Goal: Use online tool/utility: Utilize a website feature to perform a specific function

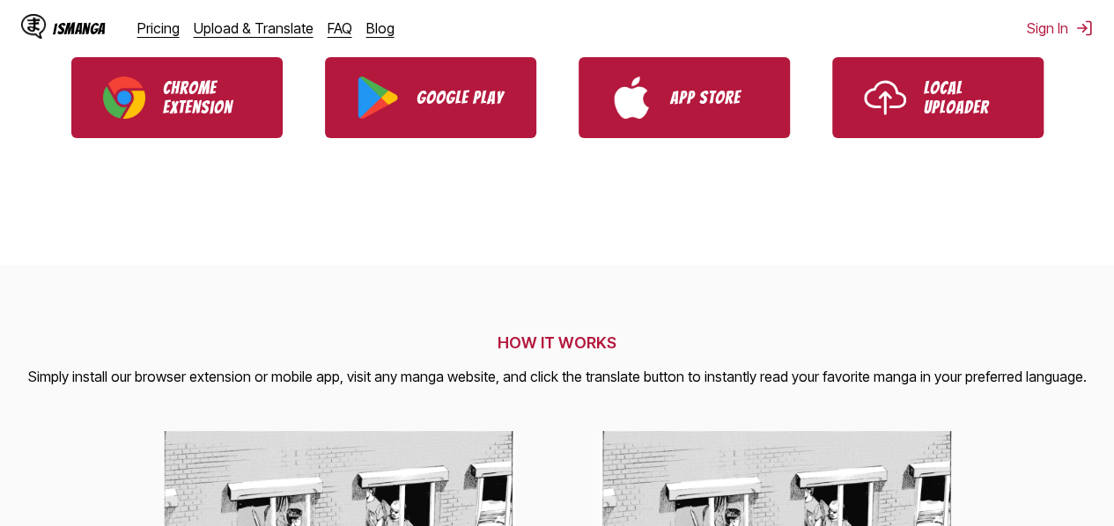
scroll to position [477, 0]
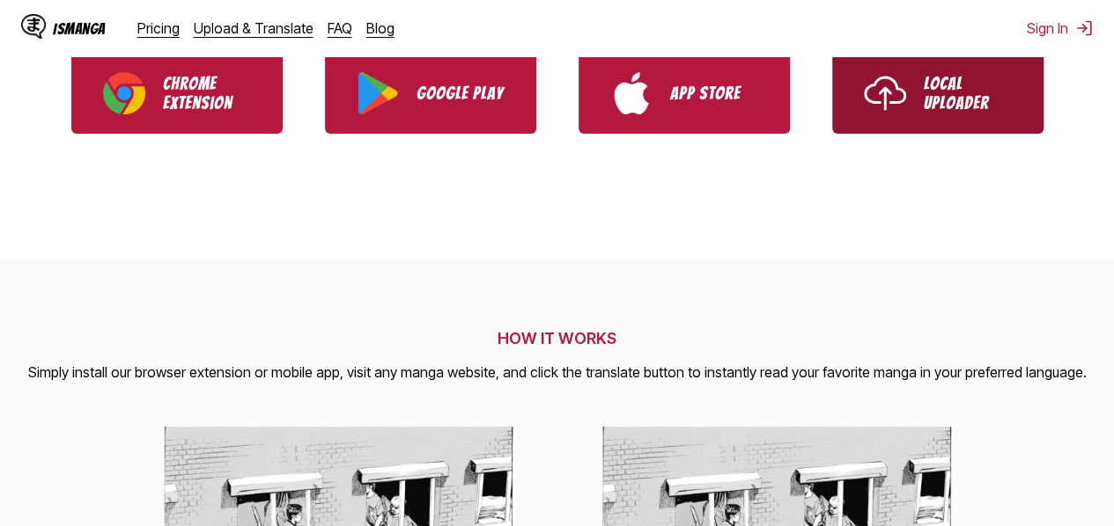
drag, startPoint x: 959, startPoint y: 52, endPoint x: 960, endPoint y: 84, distance: 31.7
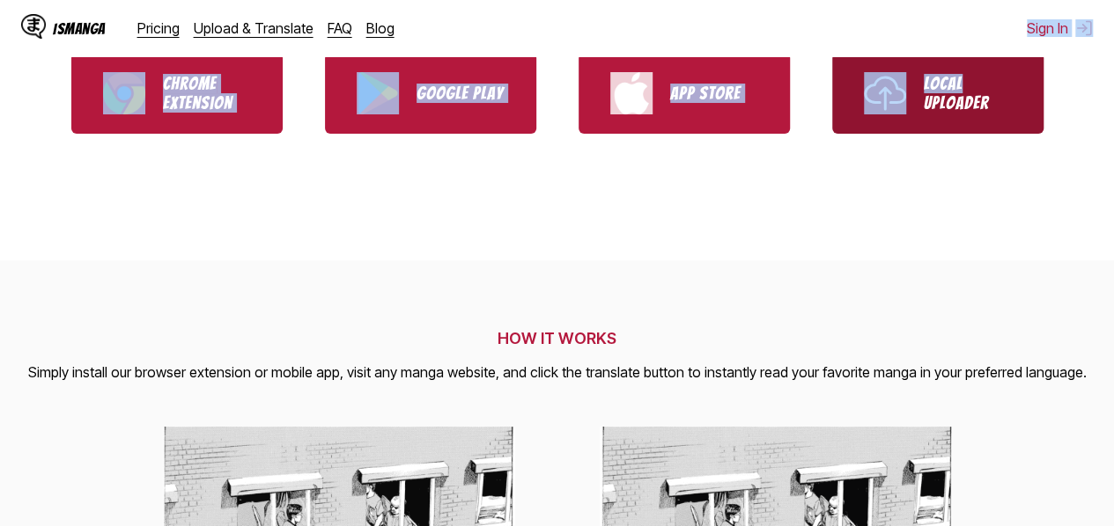
click at [960, 84] on p "Local Uploader" at bounding box center [967, 93] width 88 height 39
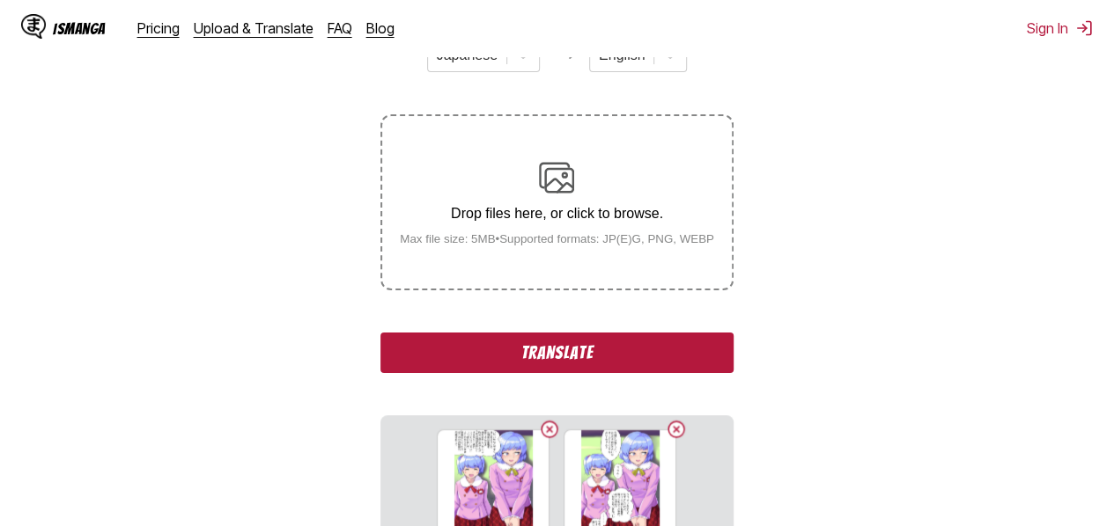
scroll to position [259, 0]
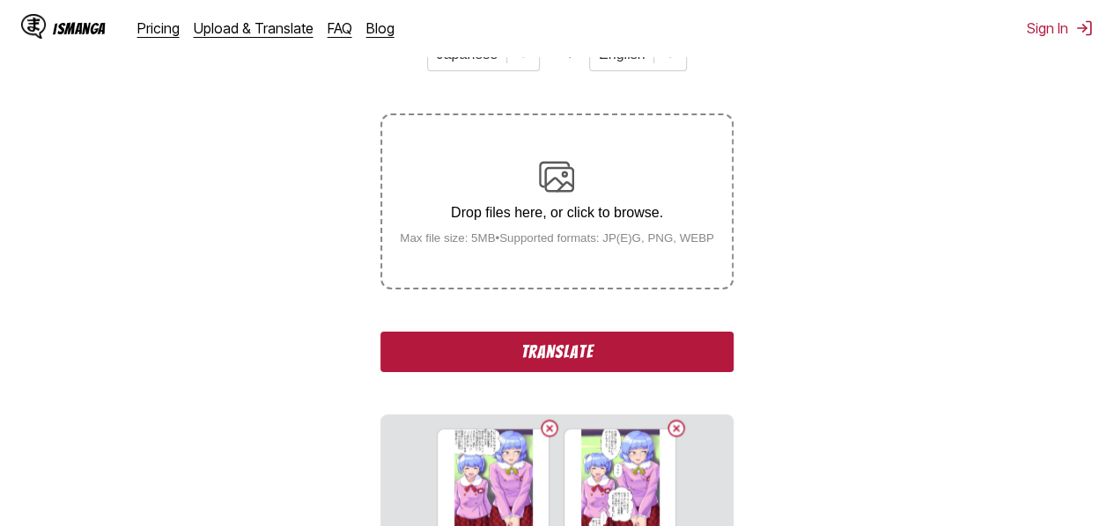
click at [631, 354] on button "Translate" at bounding box center [556, 352] width 352 height 40
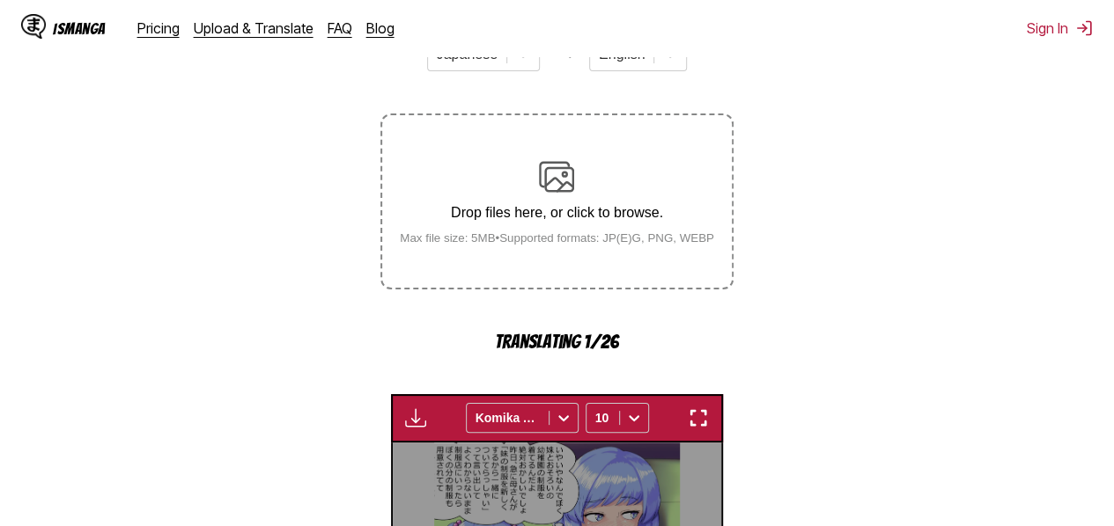
scroll to position [590, 0]
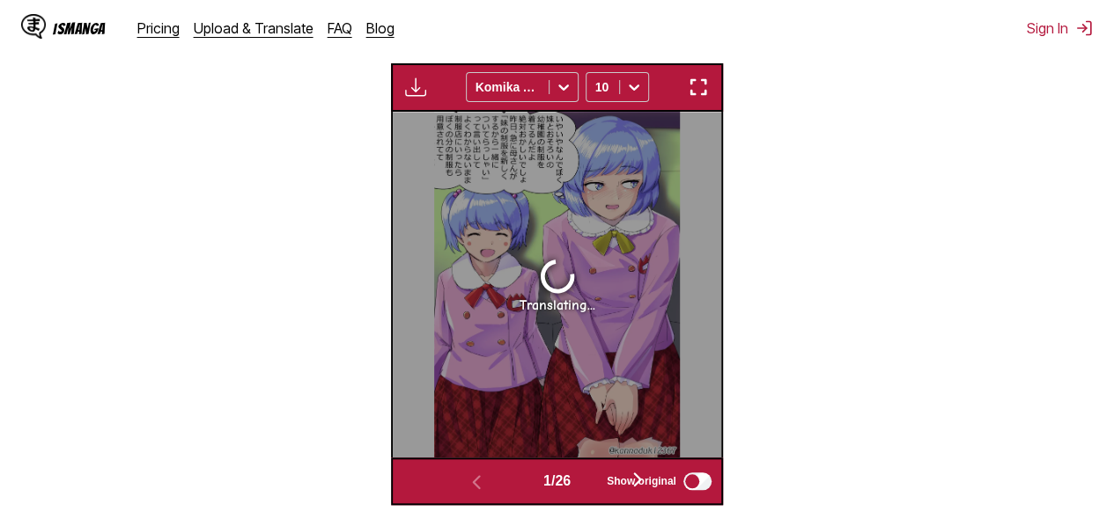
click at [711, 78] on button "button" at bounding box center [698, 87] width 32 height 23
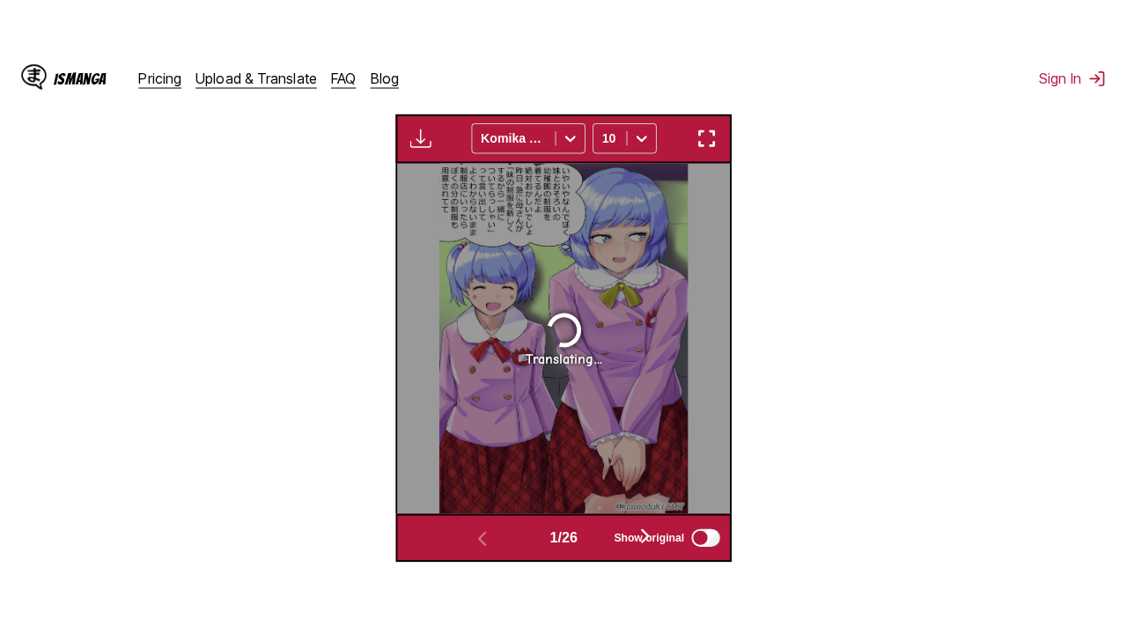
scroll to position [217, 0]
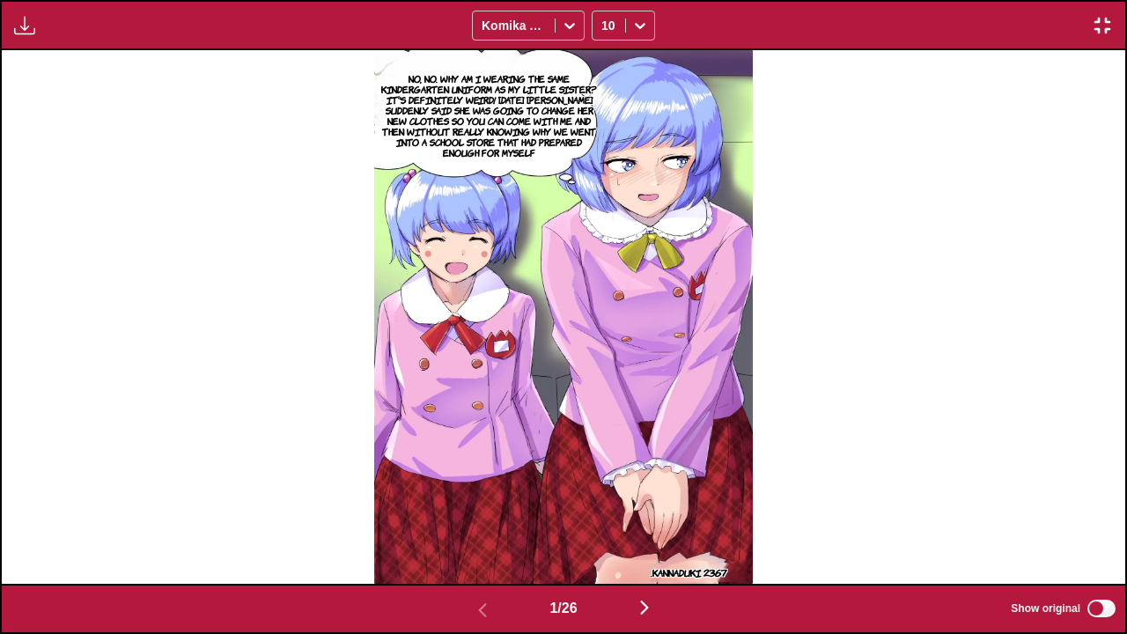
click at [805, 180] on div "No, no. Why am I wearing the same kindergarten uniform as my little sister? It'…" at bounding box center [563, 316] width 1123 height 533
click at [650, 526] on img "button" at bounding box center [644, 607] width 21 height 21
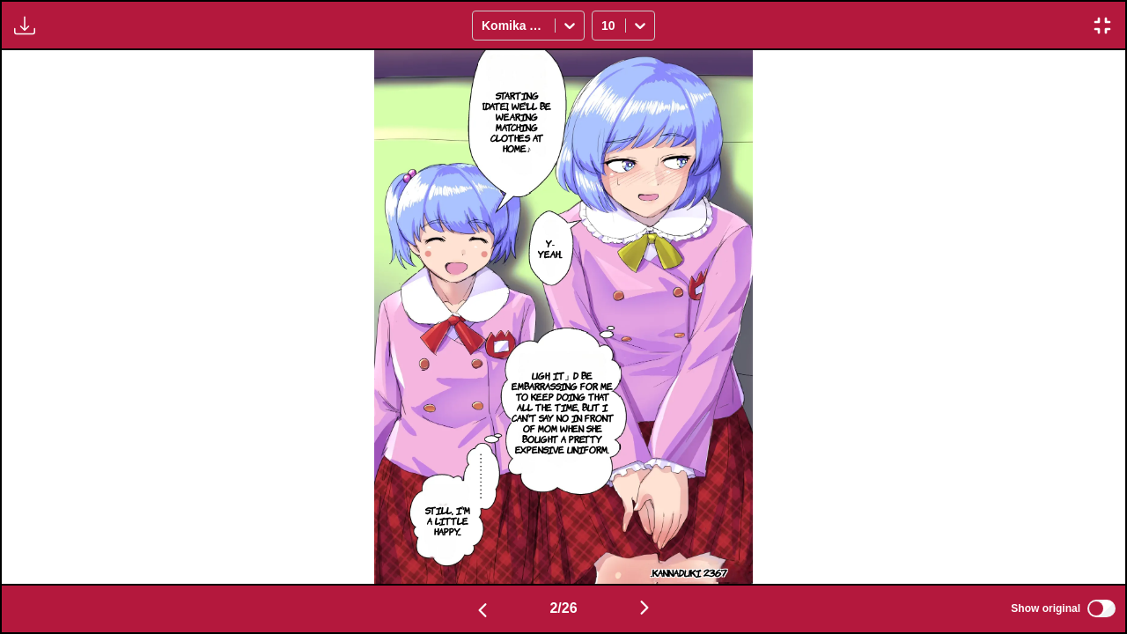
click at [646, 526] on img "button" at bounding box center [644, 607] width 21 height 21
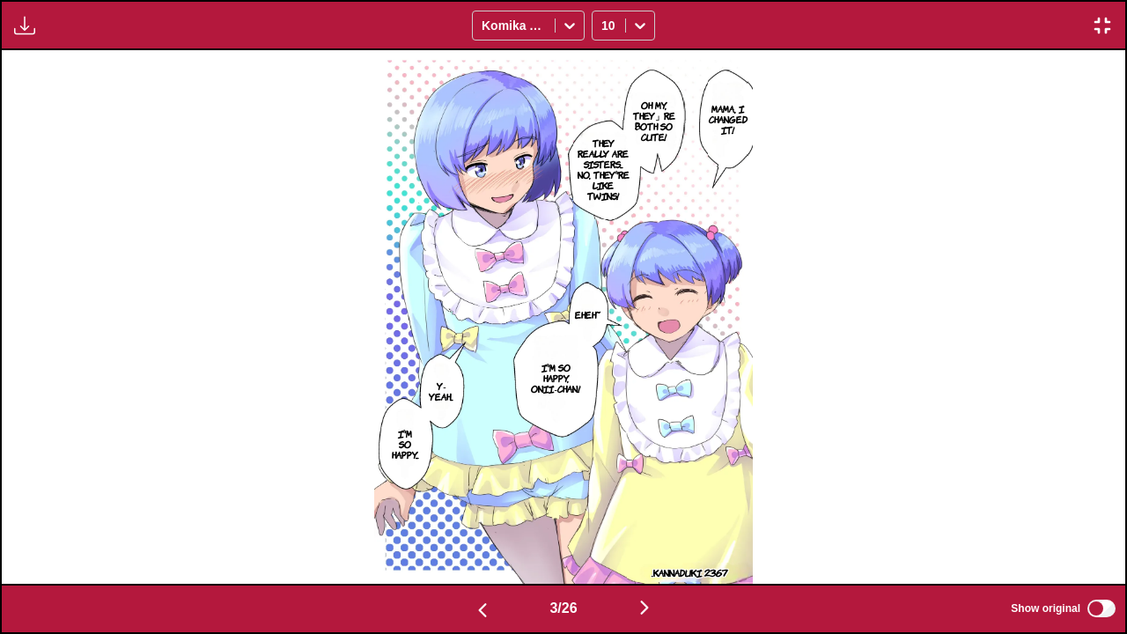
click at [651, 526] on img "button" at bounding box center [644, 607] width 21 height 21
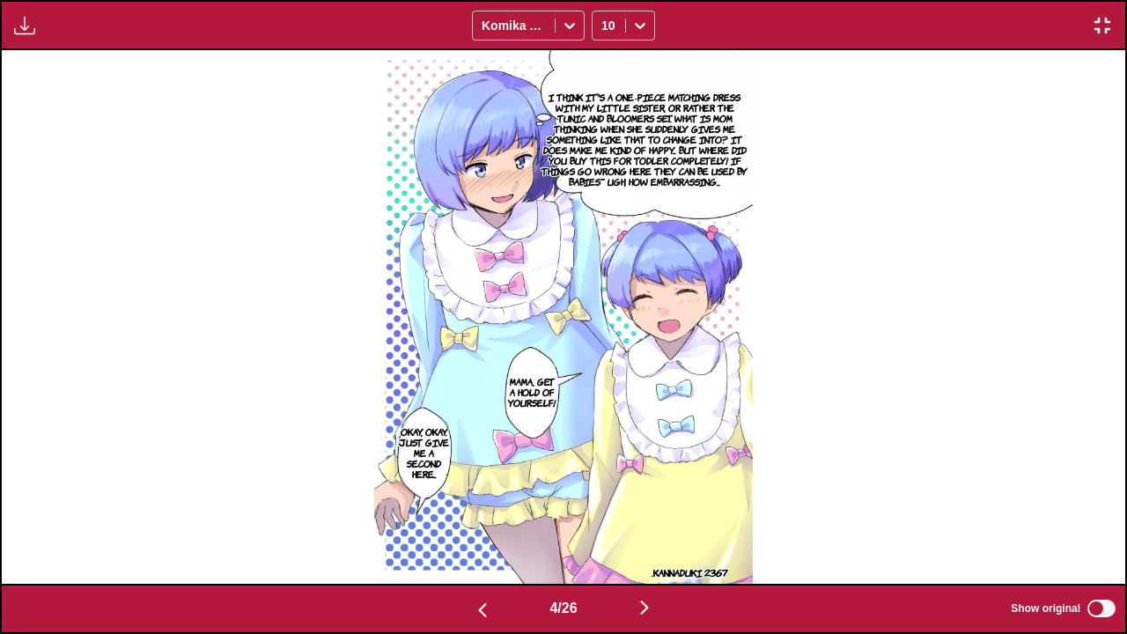
click at [651, 526] on img "button" at bounding box center [644, 607] width 21 height 21
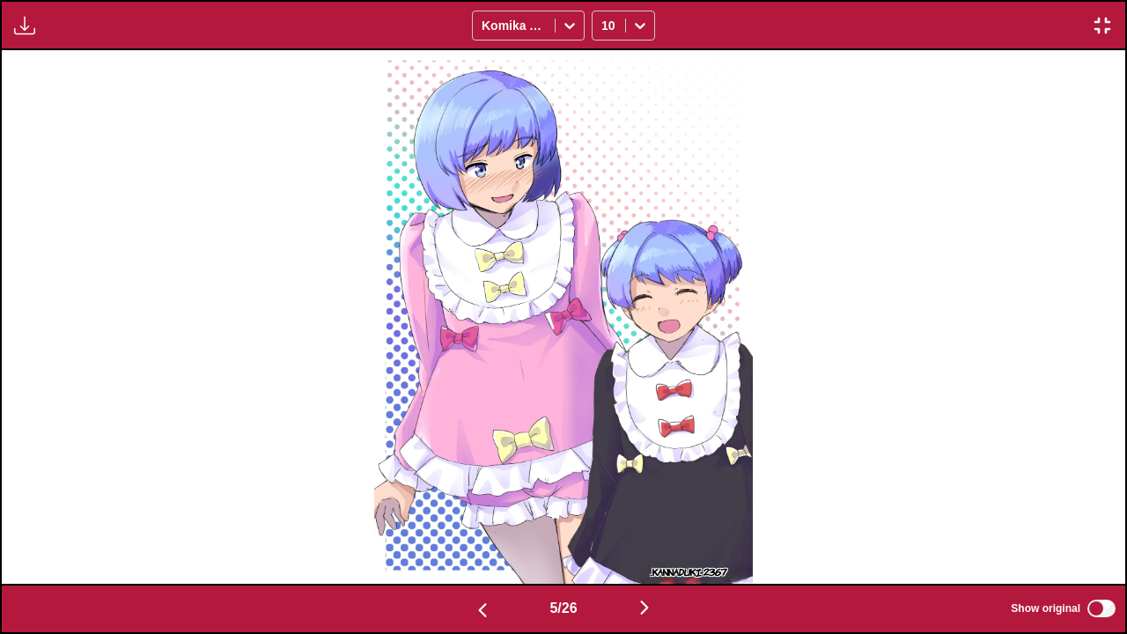
click at [651, 526] on img "button" at bounding box center [644, 607] width 21 height 21
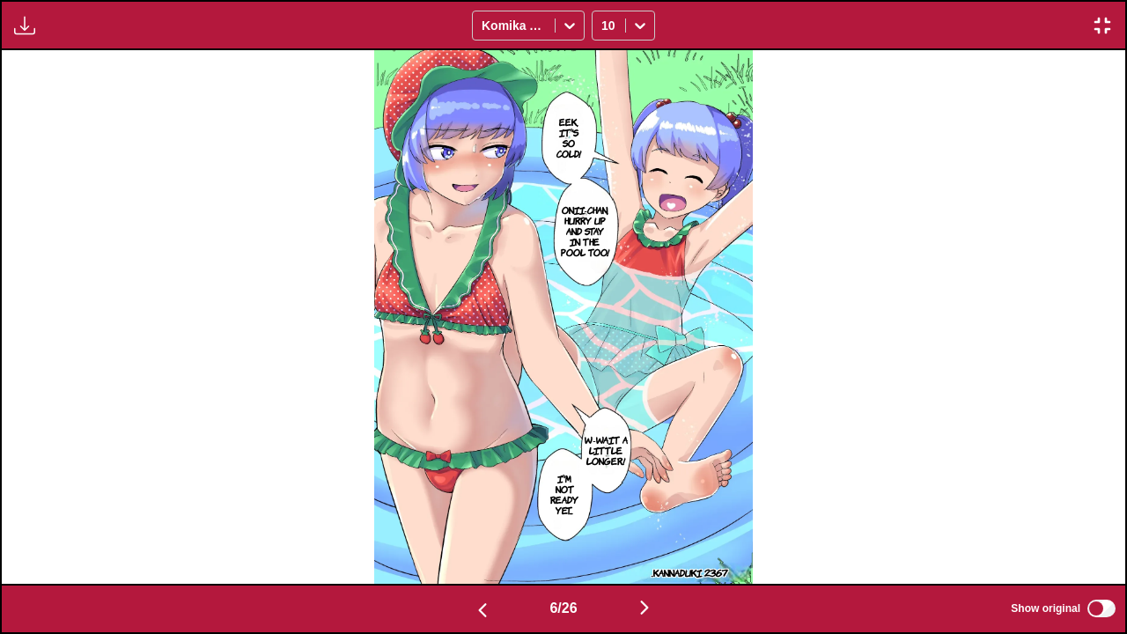
click at [651, 526] on img "button" at bounding box center [644, 607] width 21 height 21
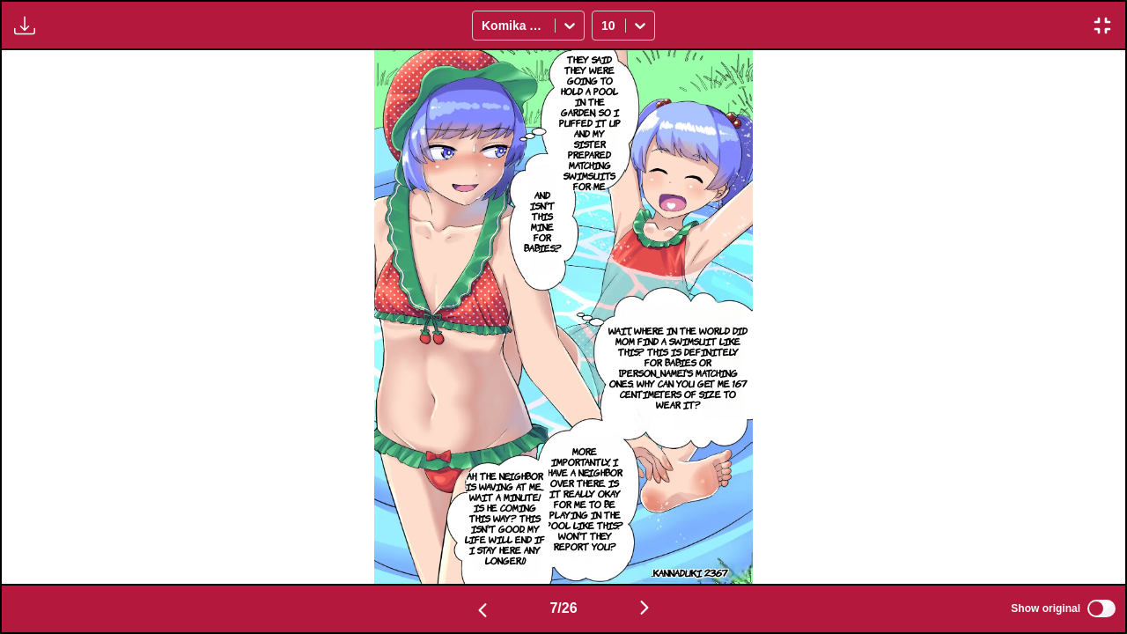
click at [651, 526] on img "button" at bounding box center [644, 607] width 21 height 21
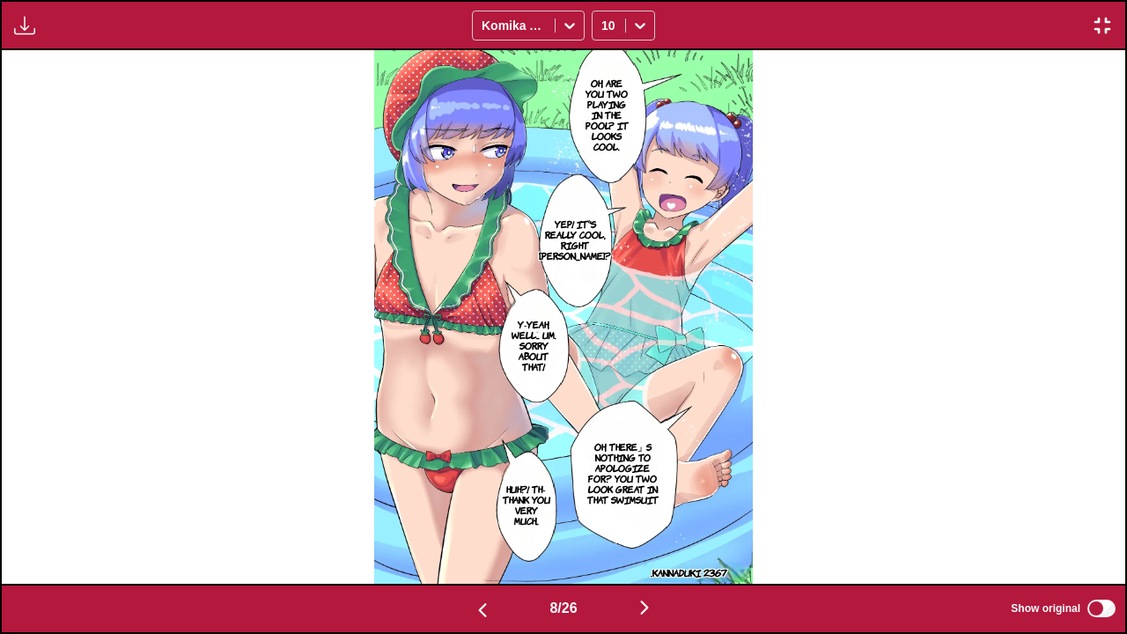
click at [651, 526] on img "button" at bounding box center [644, 607] width 21 height 21
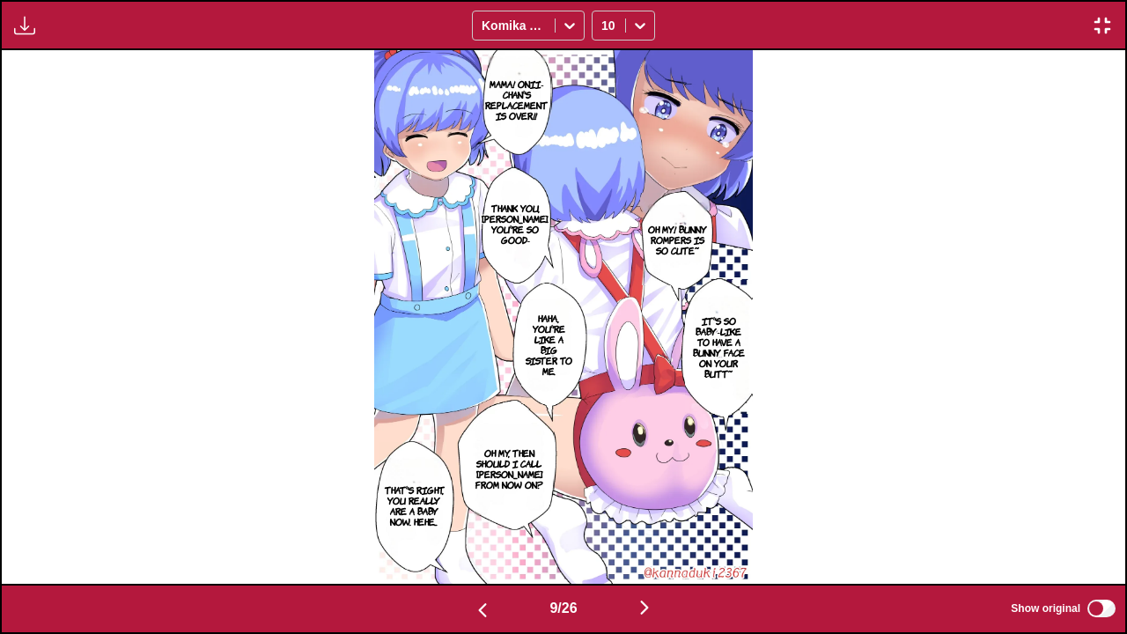
click at [644, 526] on img "button" at bounding box center [644, 607] width 21 height 21
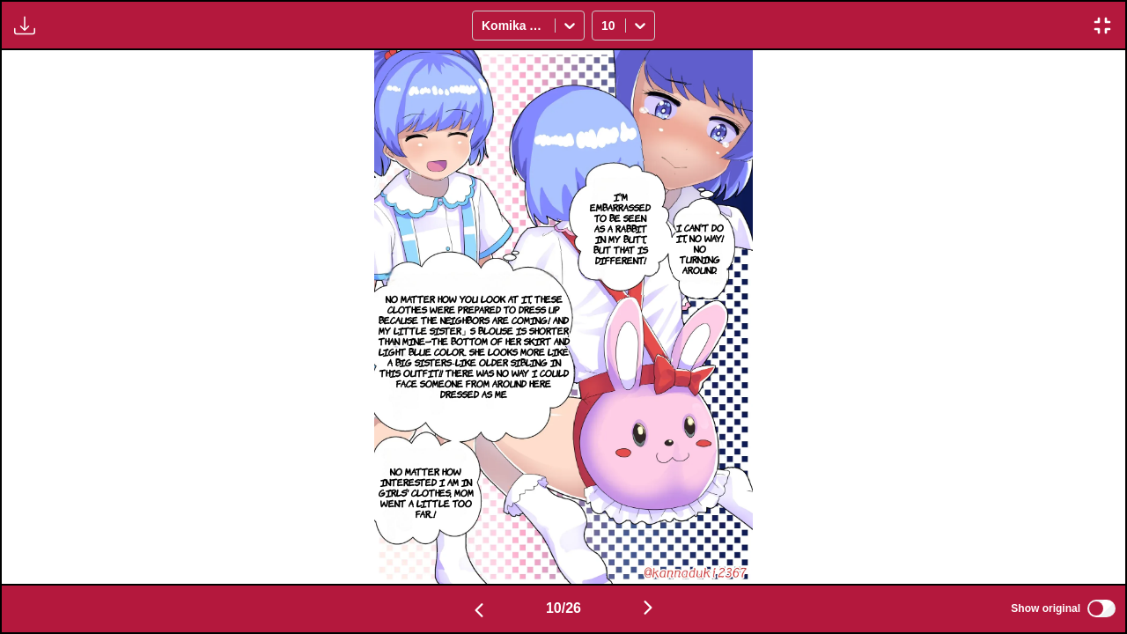
click at [644, 526] on img "button" at bounding box center [647, 607] width 21 height 21
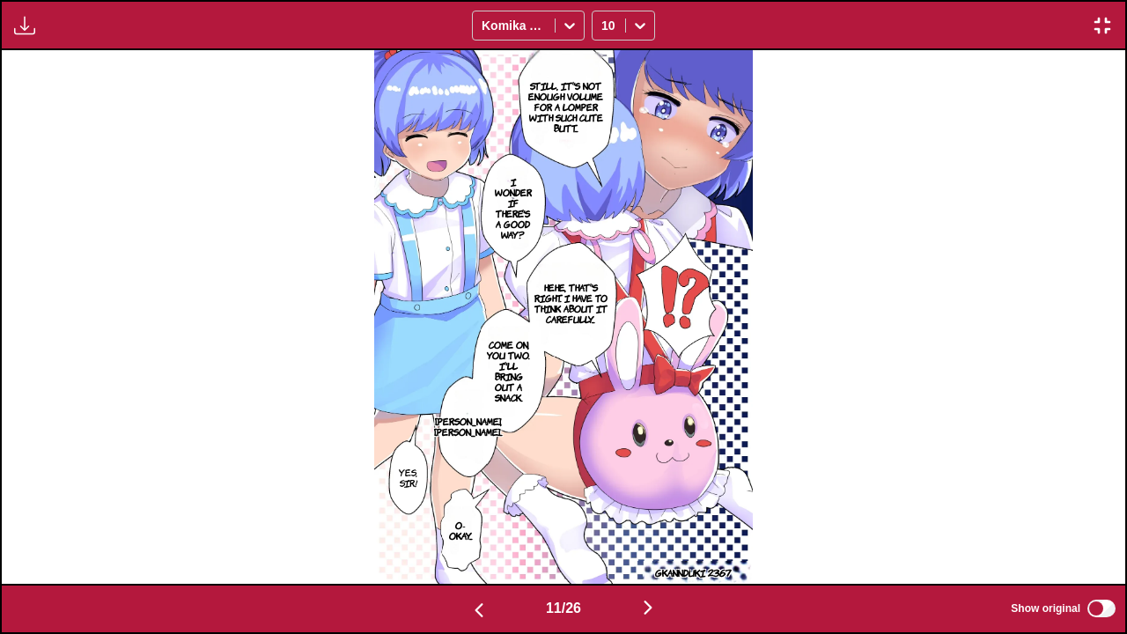
click at [644, 526] on img "button" at bounding box center [647, 607] width 21 height 21
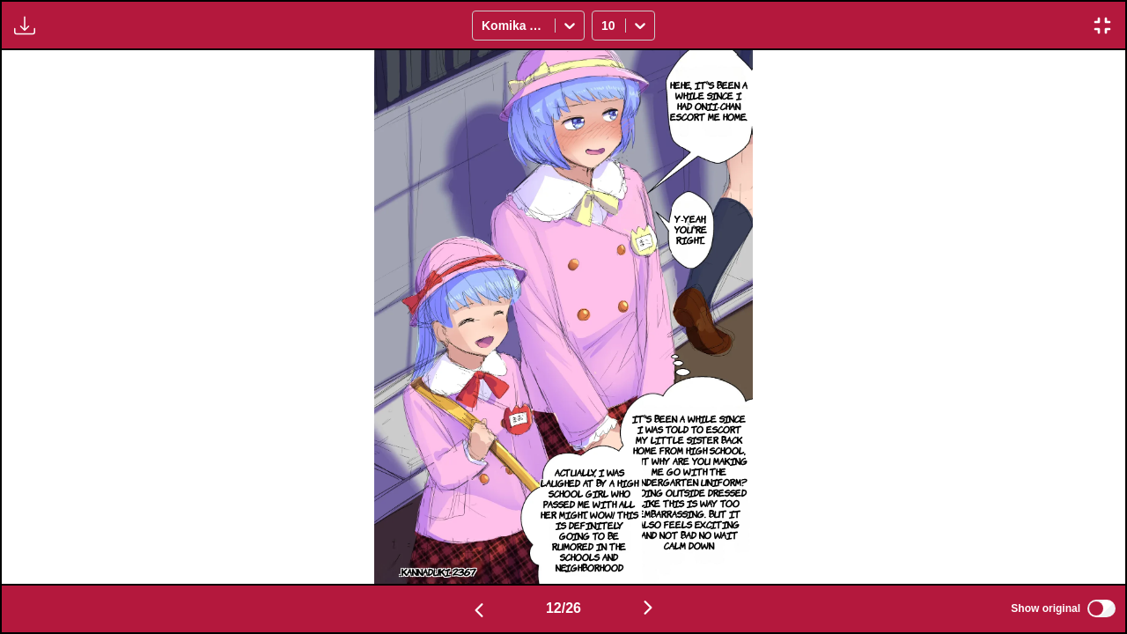
click at [644, 526] on img "button" at bounding box center [647, 607] width 21 height 21
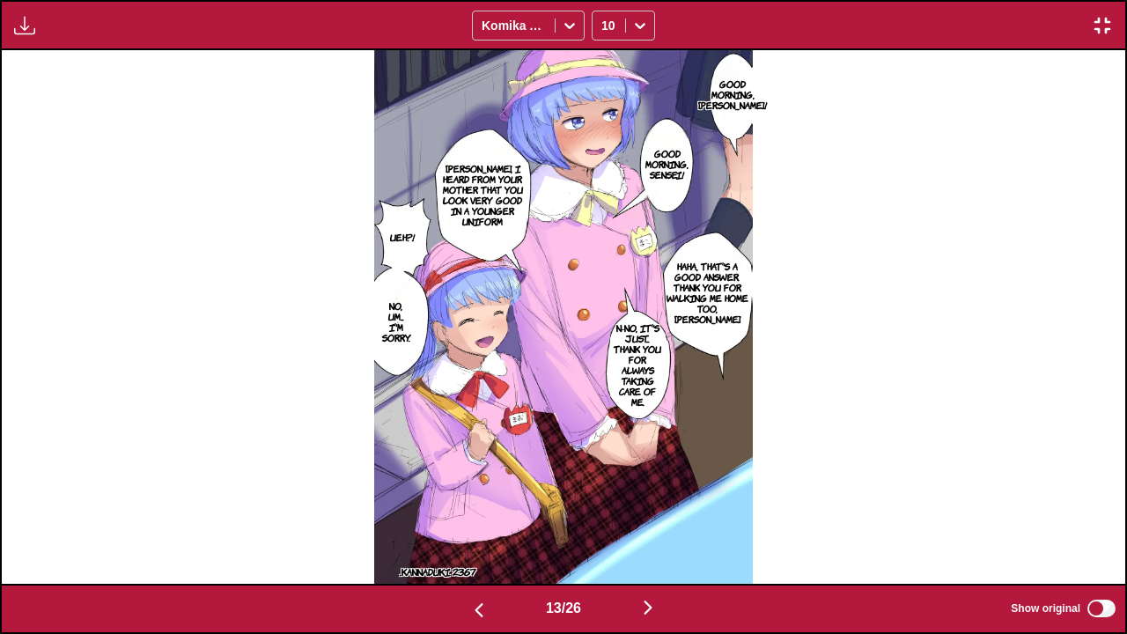
click at [644, 526] on img "button" at bounding box center [647, 607] width 21 height 21
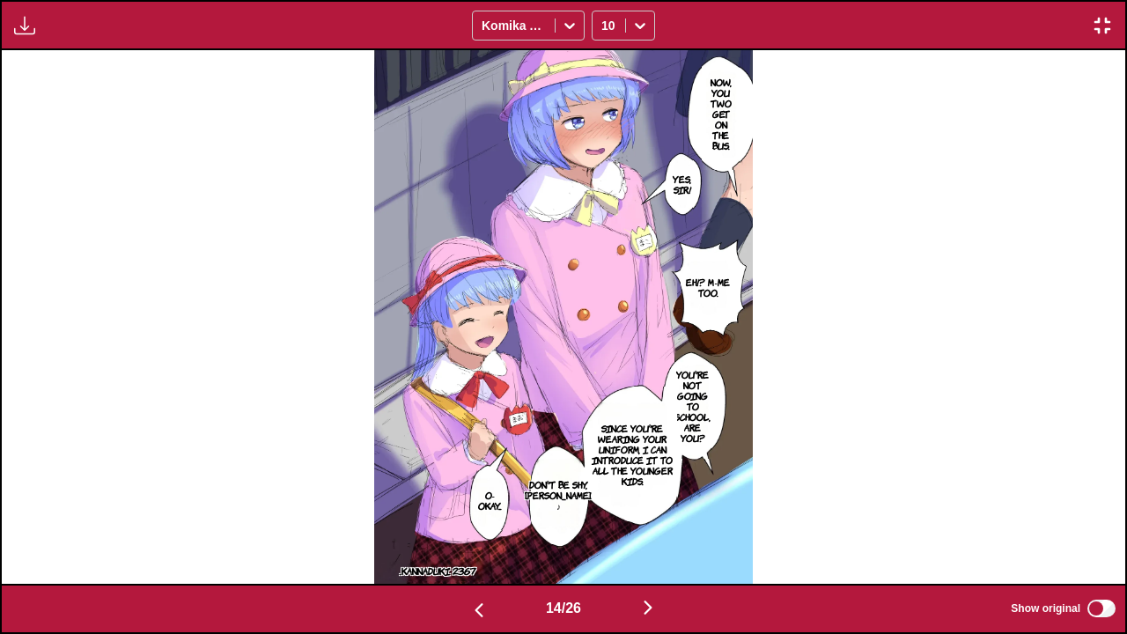
click at [644, 526] on img "button" at bounding box center [647, 607] width 21 height 21
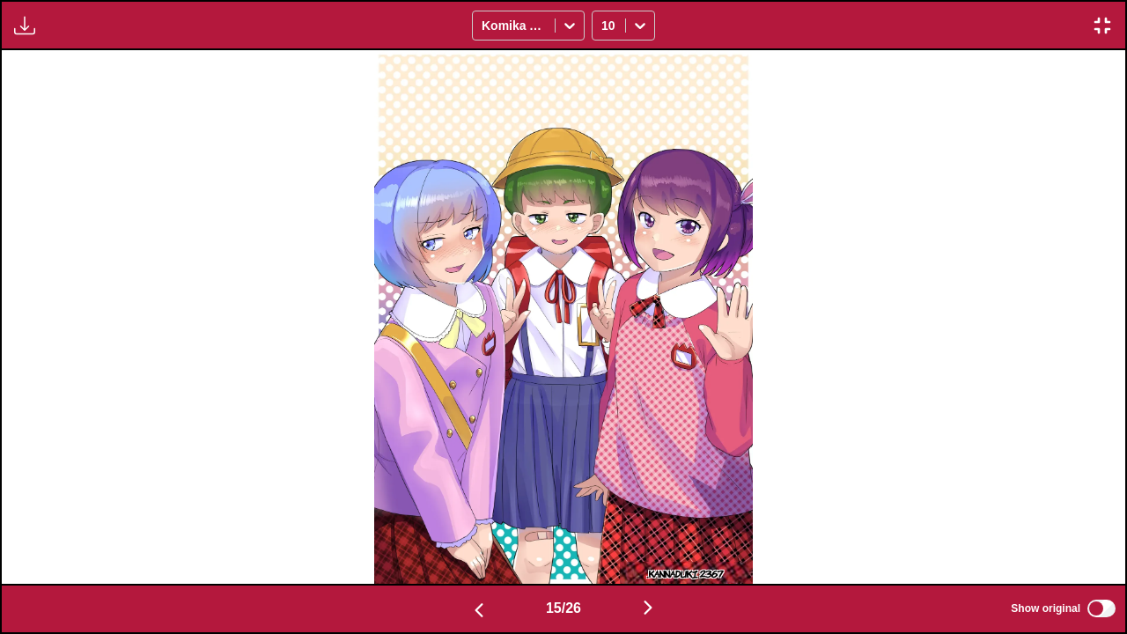
click at [644, 526] on img "button" at bounding box center [647, 607] width 21 height 21
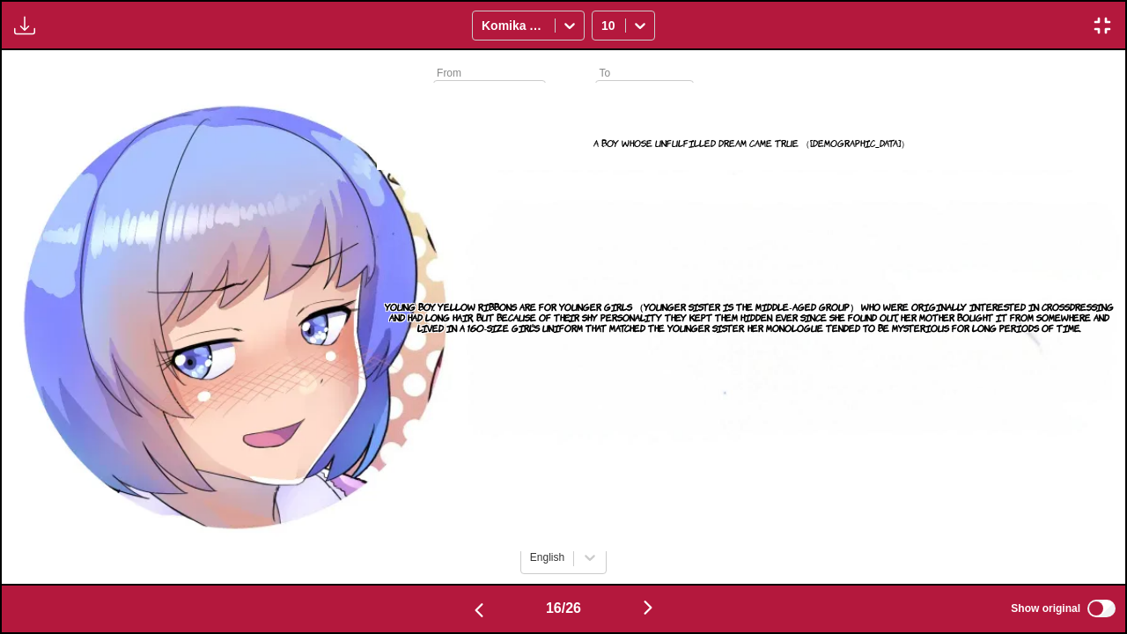
click at [644, 526] on img "button" at bounding box center [647, 607] width 21 height 21
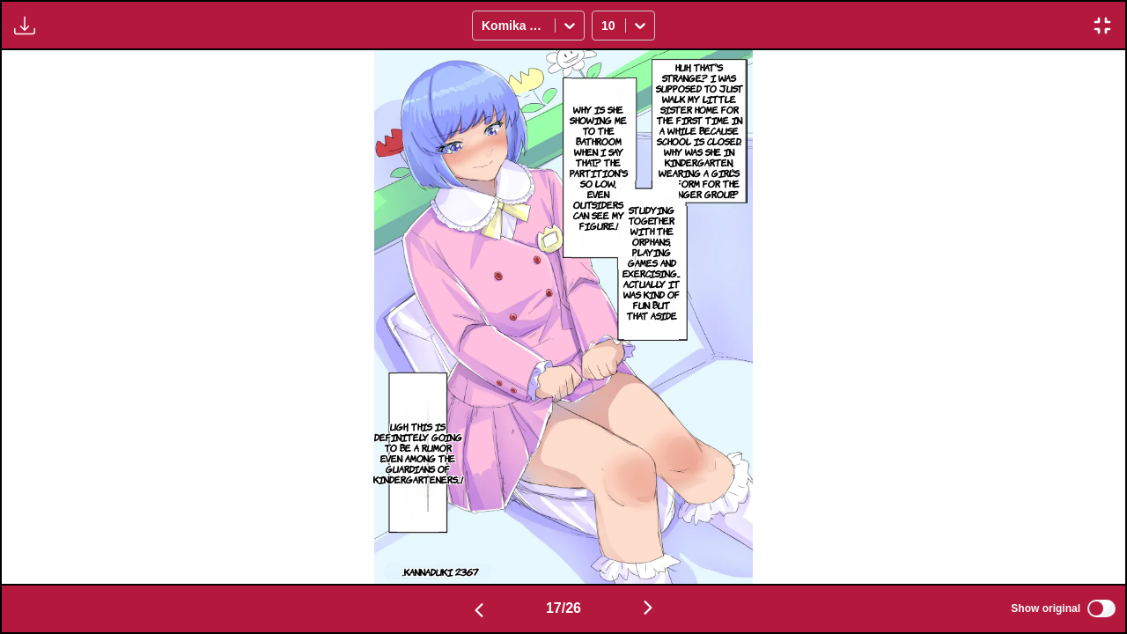
click at [644, 526] on img "button" at bounding box center [647, 607] width 21 height 21
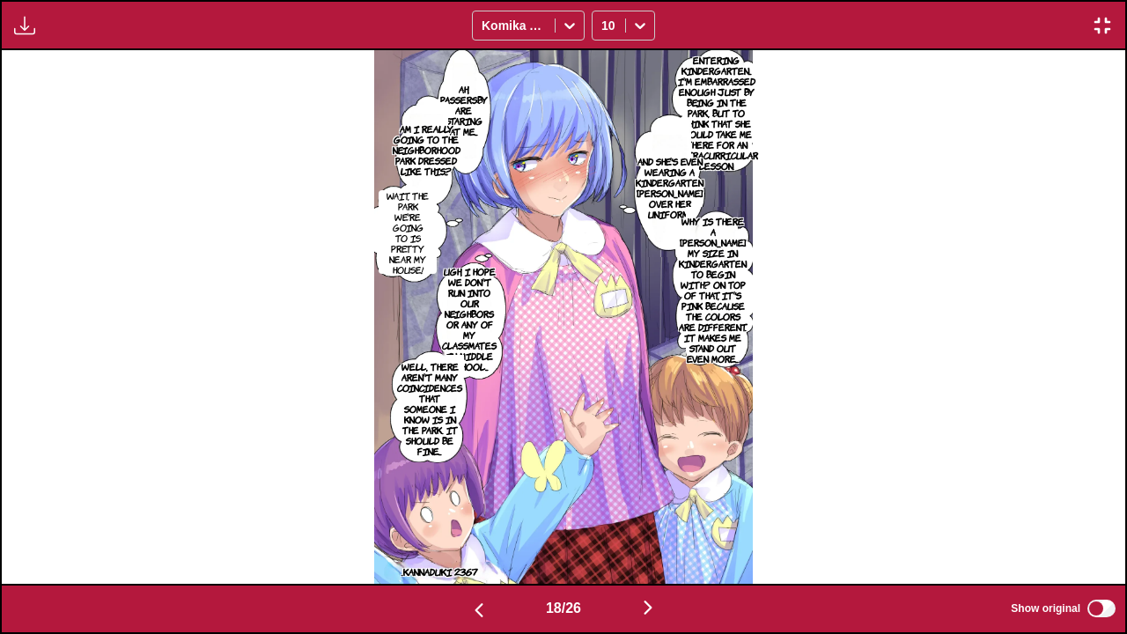
click at [647, 526] on img "button" at bounding box center [647, 607] width 21 height 21
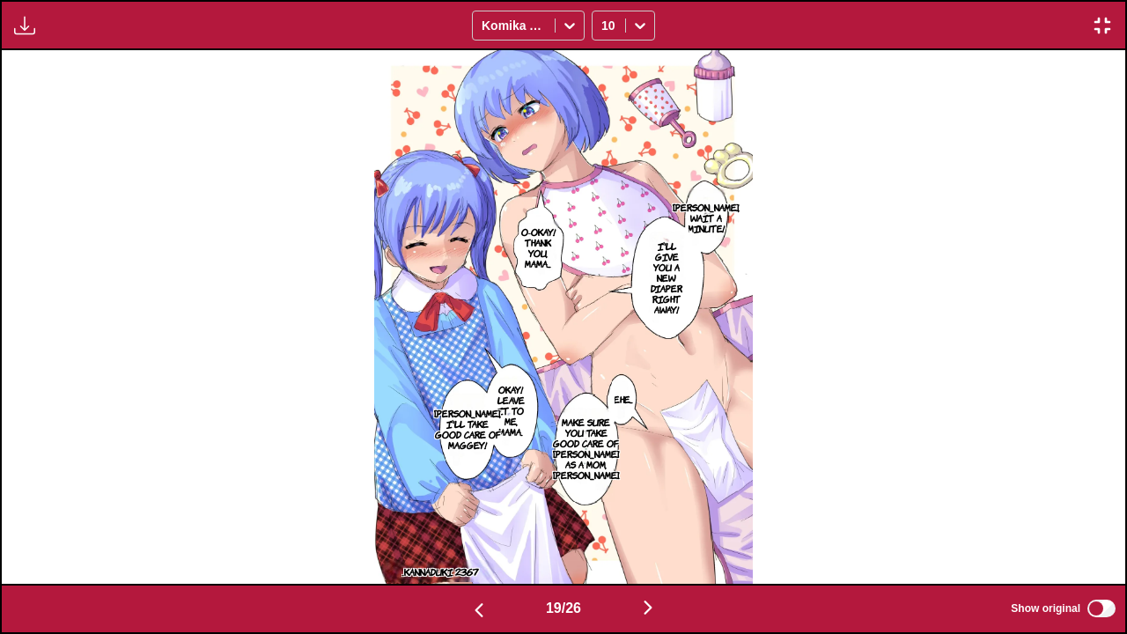
click at [647, 526] on img "button" at bounding box center [647, 607] width 21 height 21
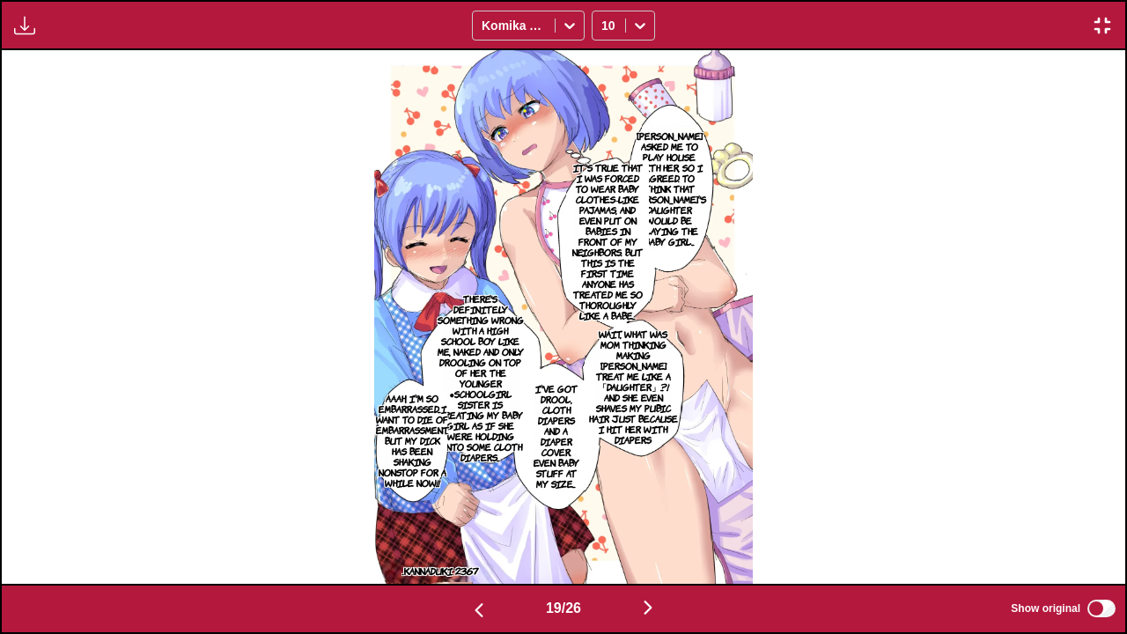
click at [647, 526] on img "button" at bounding box center [647, 607] width 21 height 21
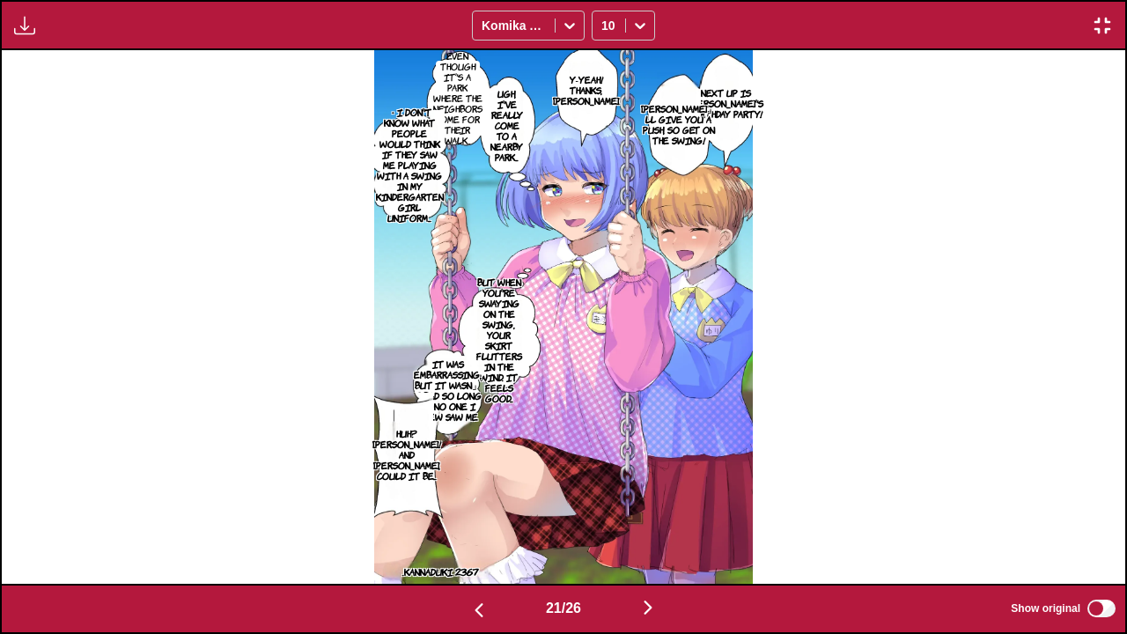
click at [472, 526] on img "button" at bounding box center [478, 609] width 21 height 21
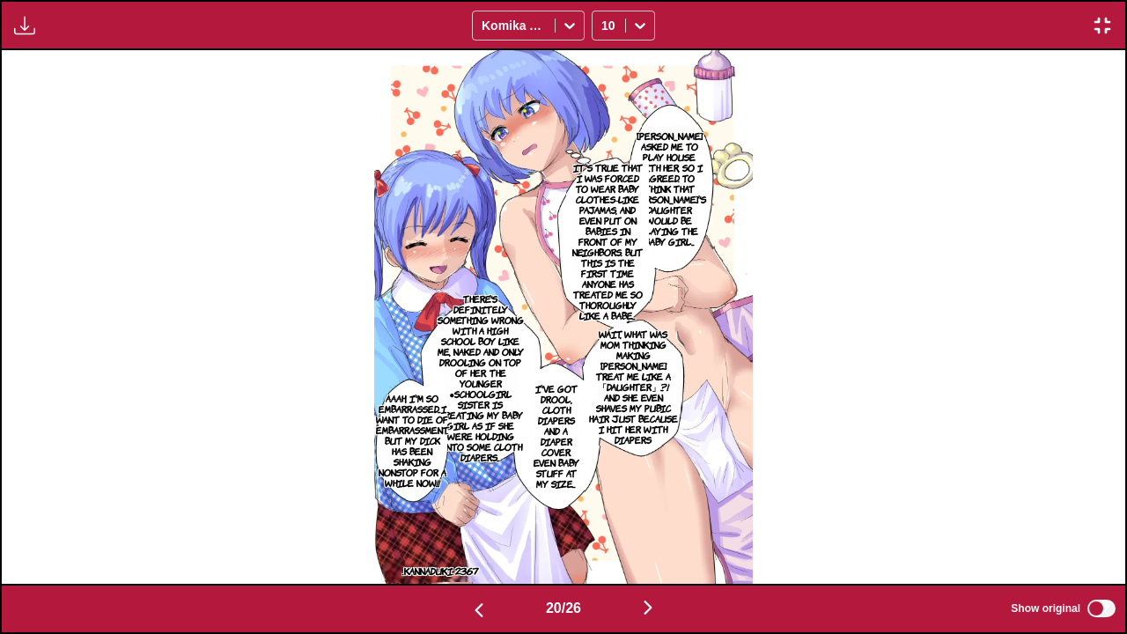
click at [482, 526] on img "button" at bounding box center [478, 609] width 21 height 21
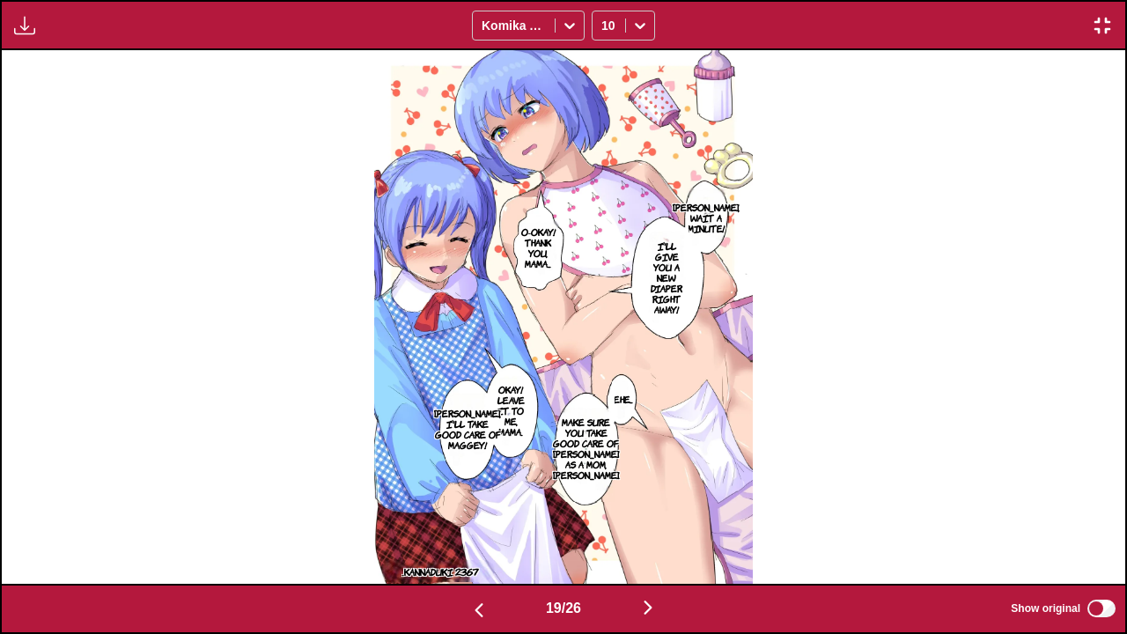
click at [658, 526] on img "button" at bounding box center [647, 607] width 21 height 21
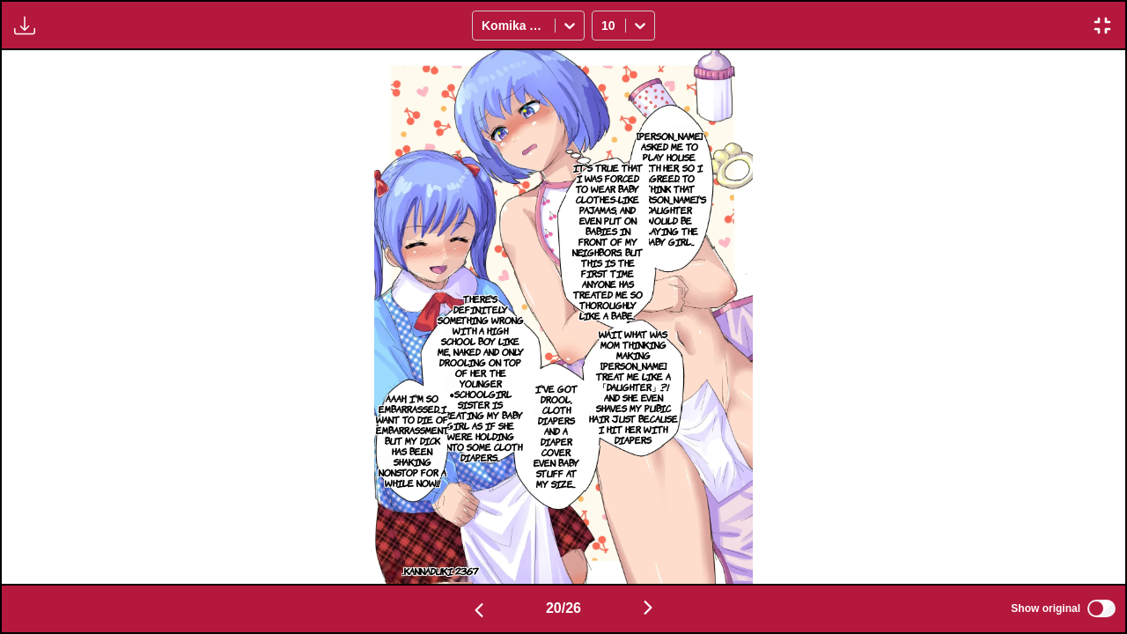
click at [658, 526] on img "button" at bounding box center [647, 607] width 21 height 21
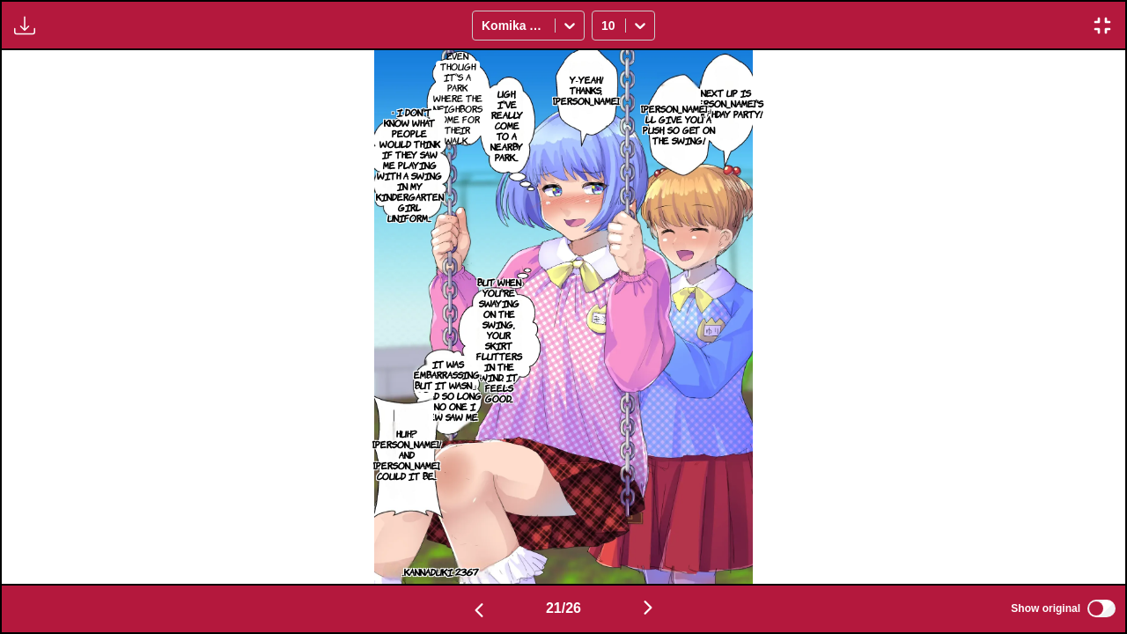
click at [658, 526] on img "button" at bounding box center [647, 607] width 21 height 21
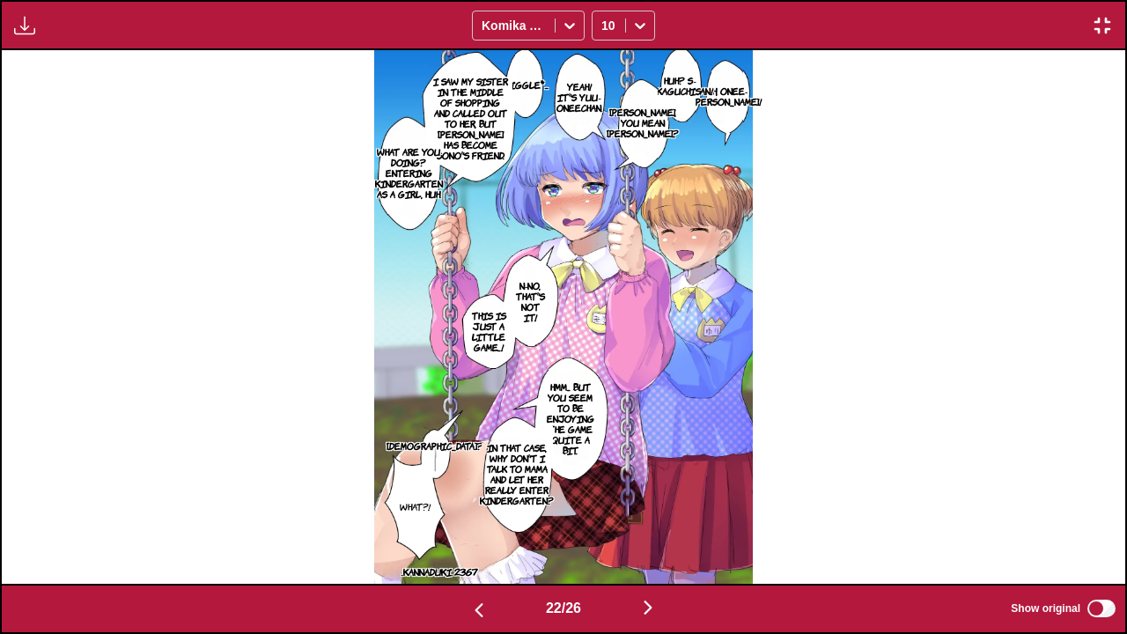
click at [658, 526] on img "button" at bounding box center [647, 607] width 21 height 21
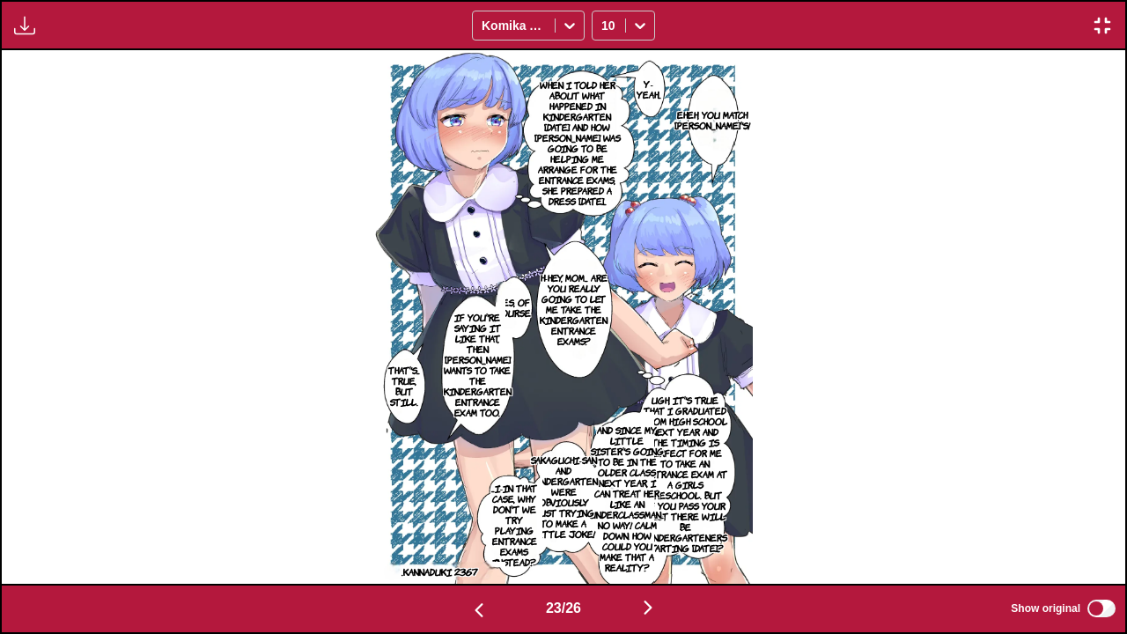
click at [658, 526] on img "button" at bounding box center [647, 607] width 21 height 21
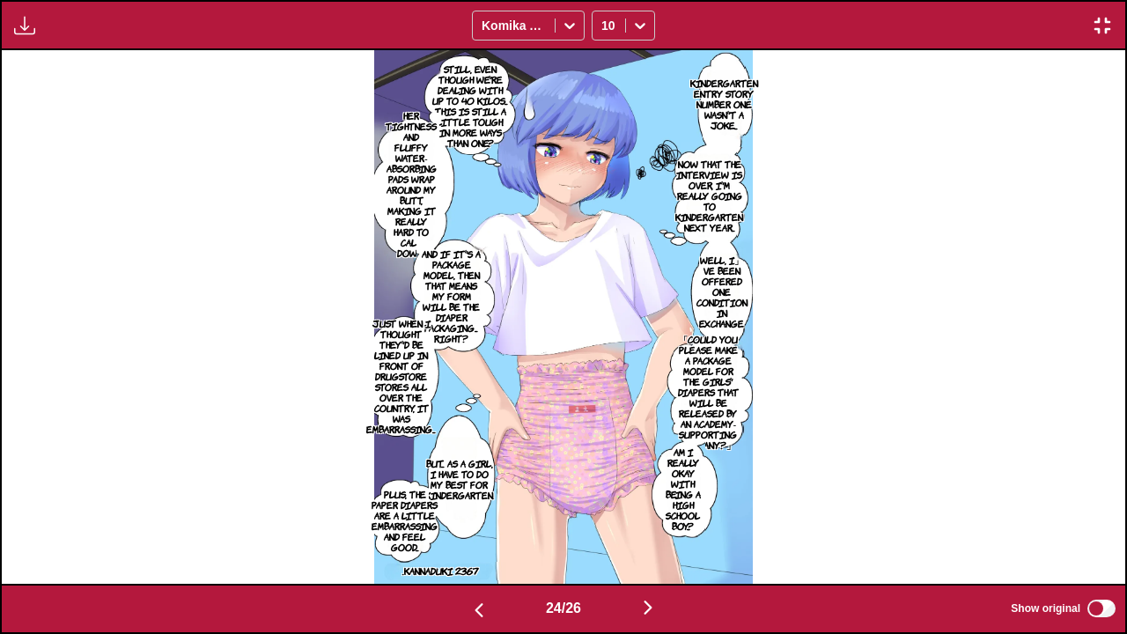
click at [658, 526] on img "button" at bounding box center [647, 607] width 21 height 21
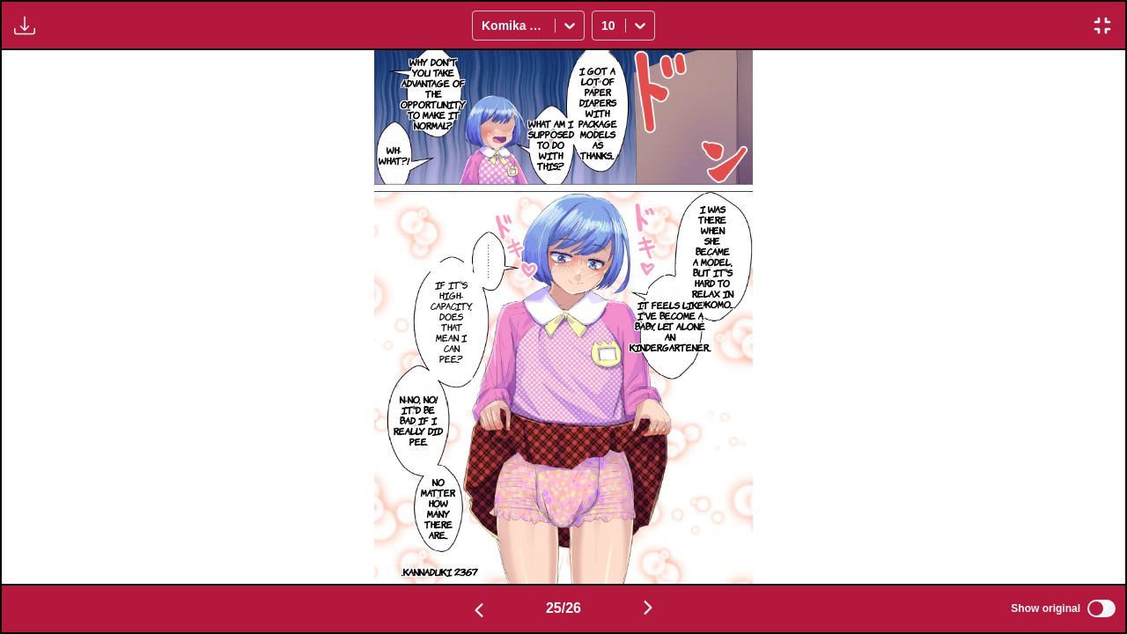
click at [658, 526] on img "button" at bounding box center [647, 607] width 21 height 21
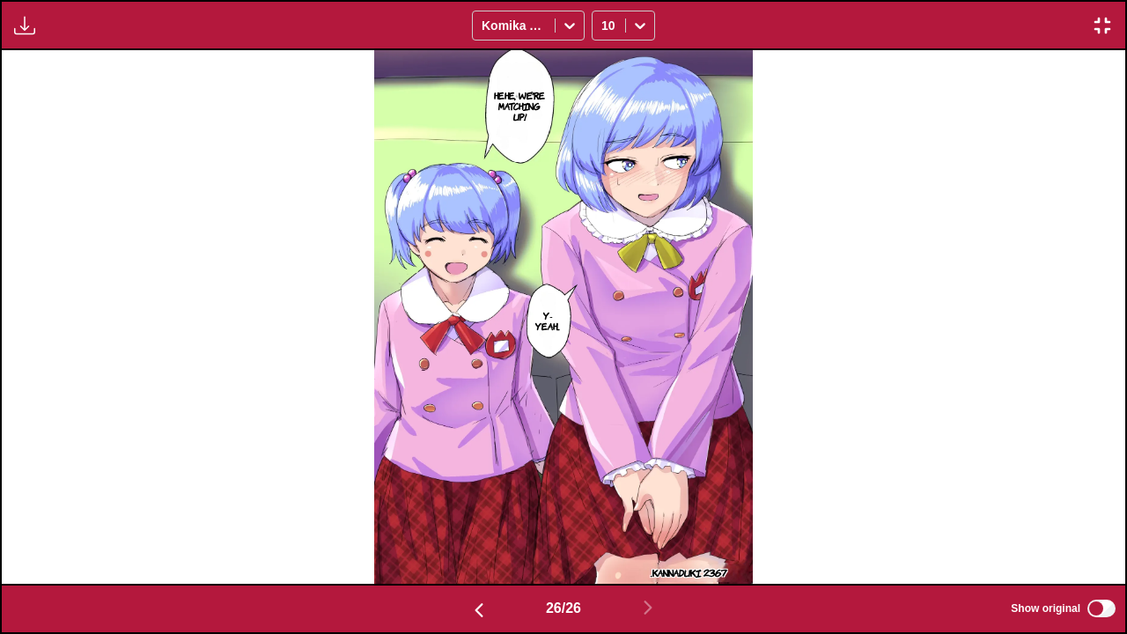
click at [454, 526] on button "button" at bounding box center [479, 609] width 106 height 26
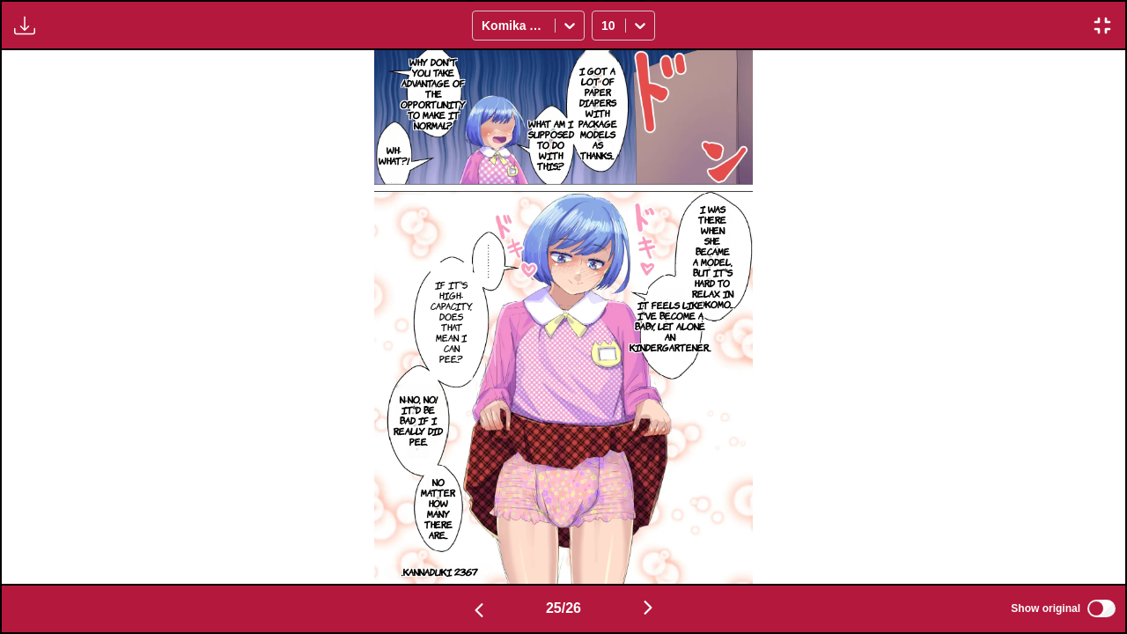
click at [454, 526] on button "button" at bounding box center [479, 609] width 106 height 26
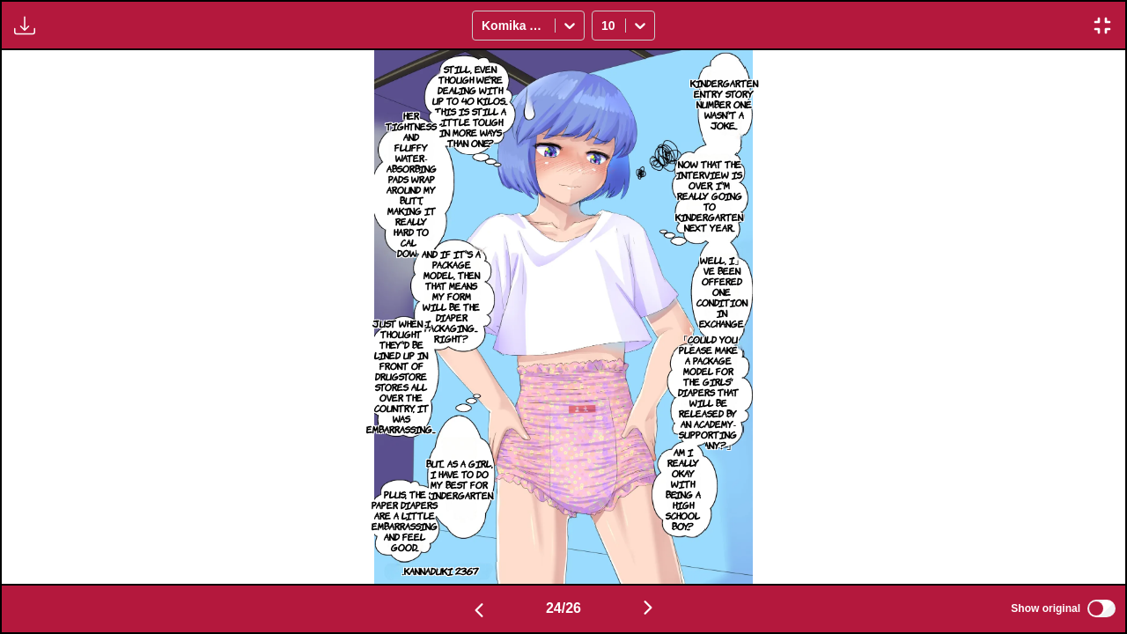
click at [454, 526] on button "button" at bounding box center [479, 609] width 106 height 26
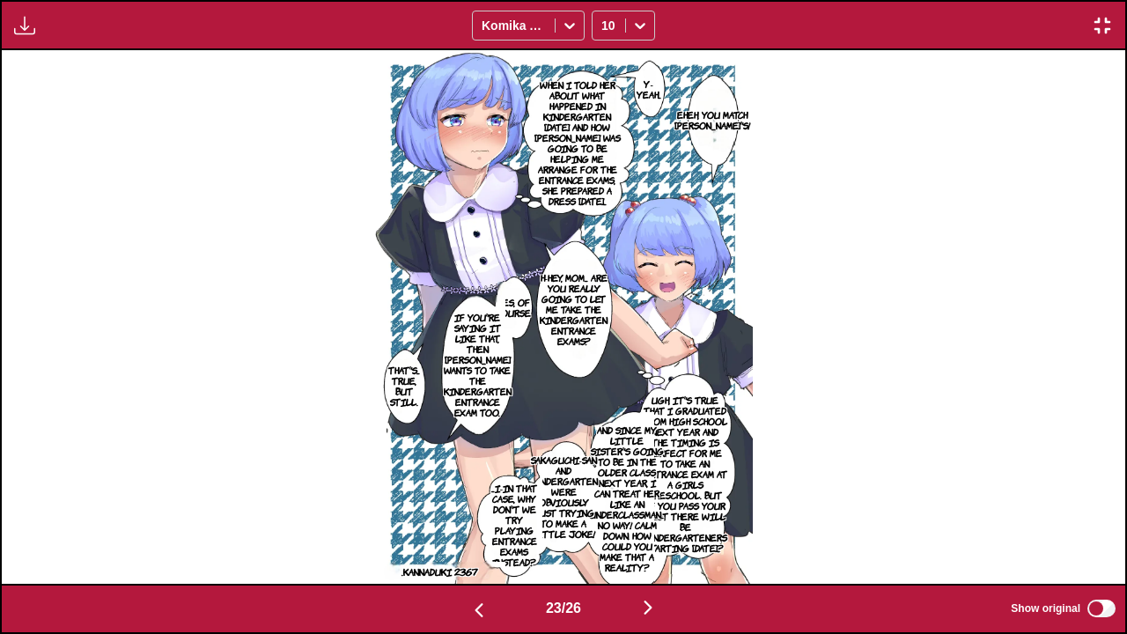
click at [454, 526] on button "button" at bounding box center [479, 609] width 106 height 26
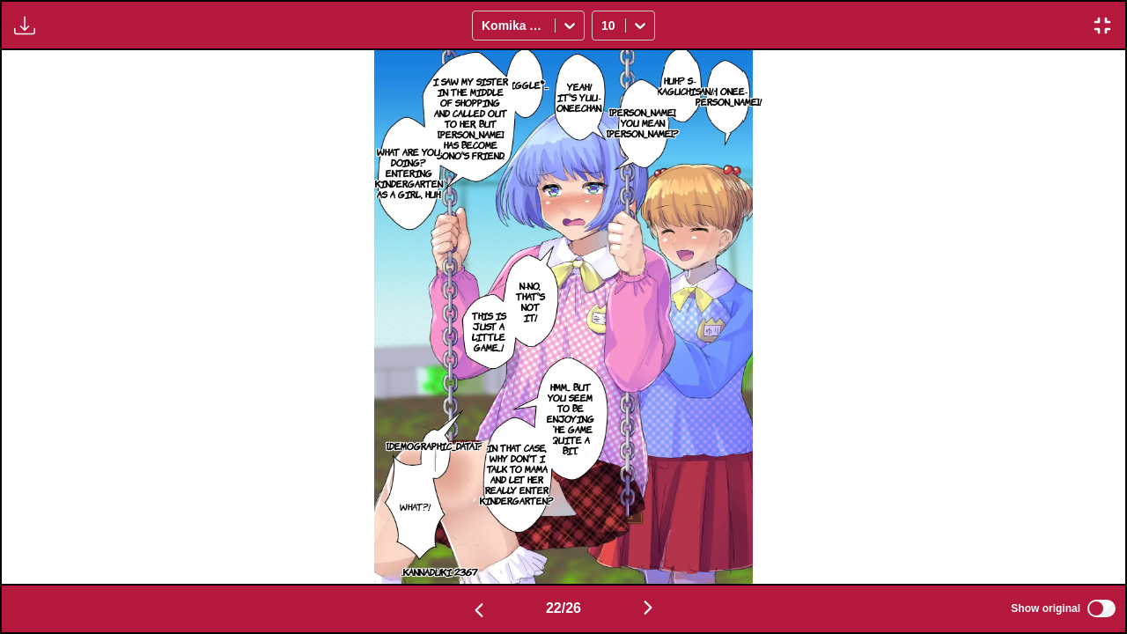
click at [657, 526] on img "button" at bounding box center [647, 607] width 21 height 21
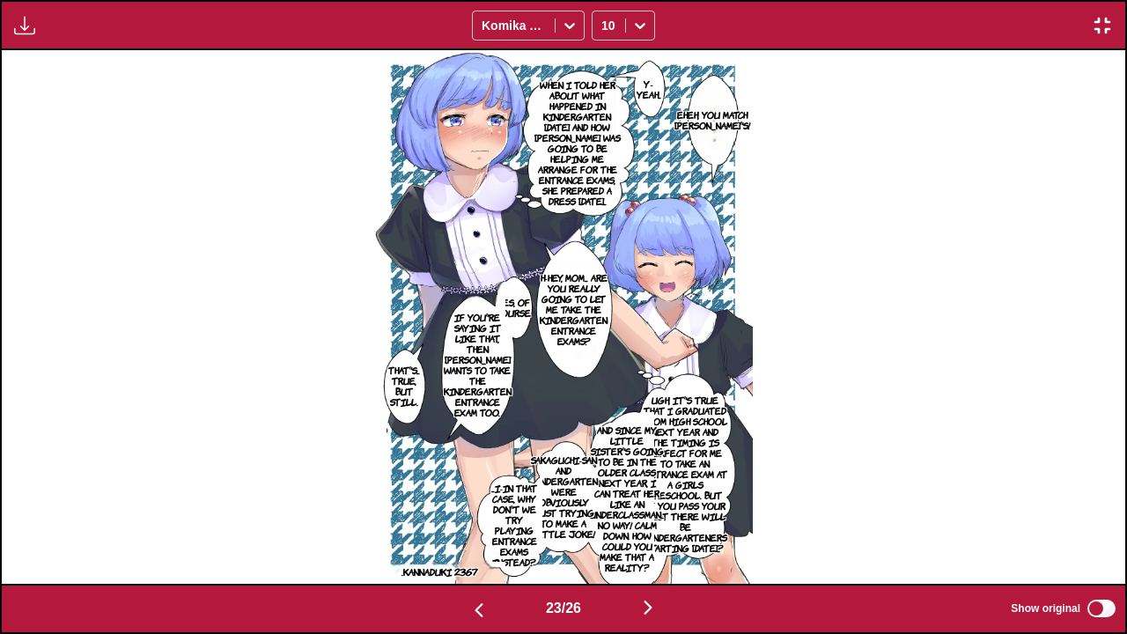
click at [657, 526] on img "button" at bounding box center [647, 607] width 21 height 21
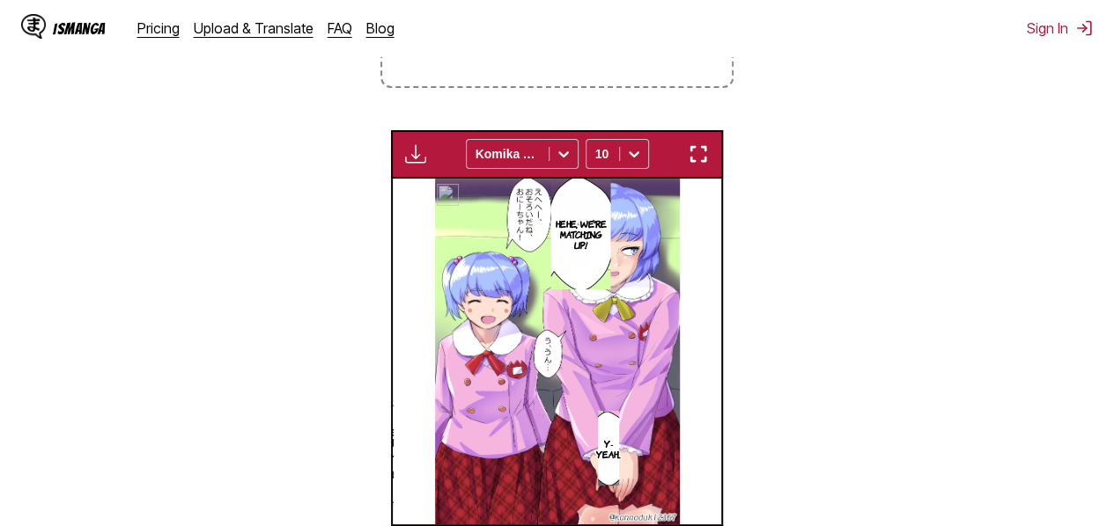
scroll to position [0, 7541]
